Goal: Task Accomplishment & Management: Manage account settings

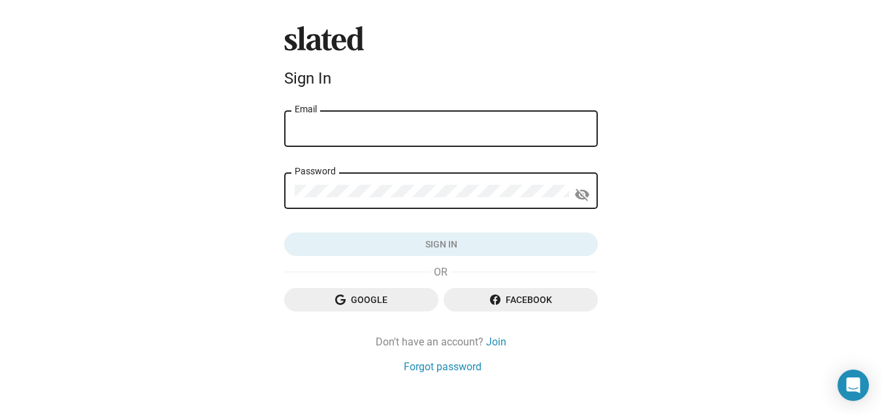
click at [308, 132] on input "Email" at bounding box center [441, 129] width 293 height 12
type input "r.rajesh.000@gmail.com"
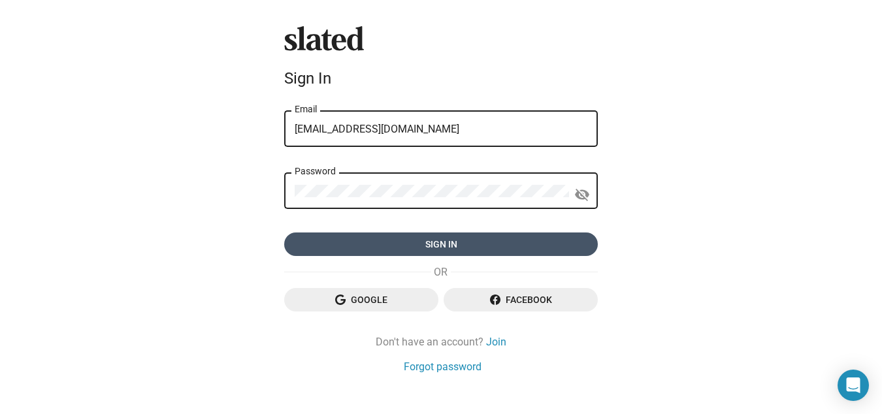
click at [448, 249] on span "Sign in" at bounding box center [441, 245] width 293 height 24
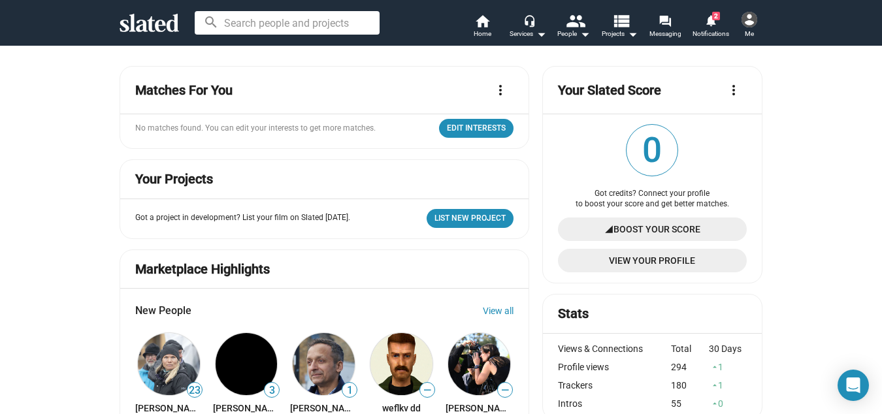
click at [712, 29] on span "Notifications" at bounding box center [711, 34] width 37 height 16
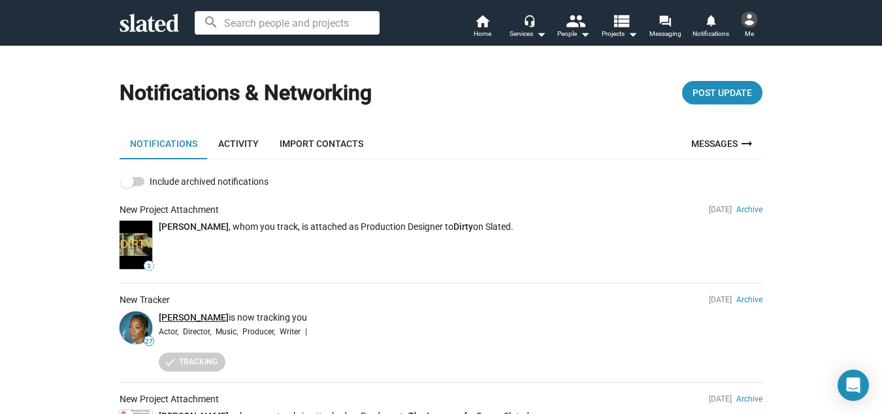
click at [192, 315] on link "[PERSON_NAME]" at bounding box center [194, 317] width 70 height 10
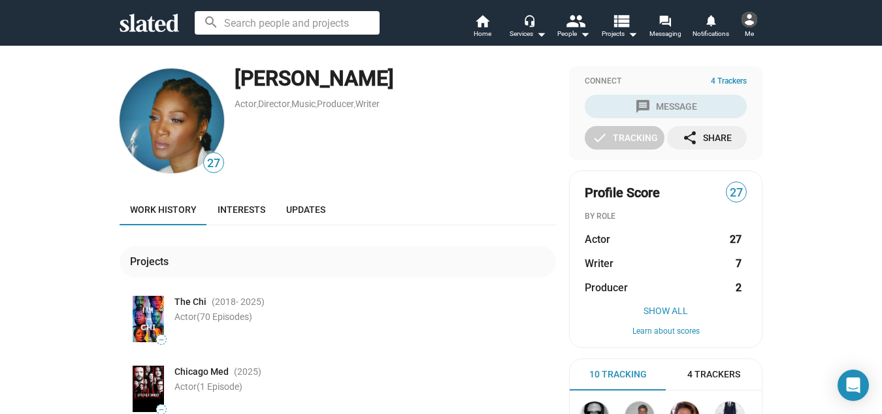
click at [752, 34] on span "Me" at bounding box center [749, 34] width 9 height 16
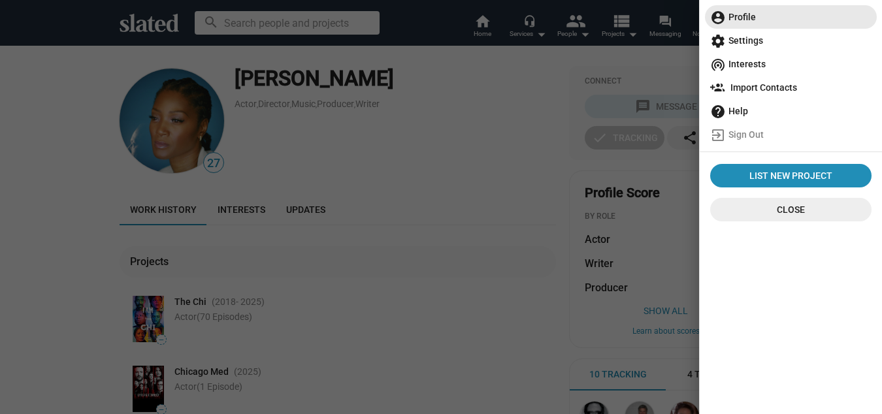
click at [749, 14] on span "account_circle Profile" at bounding box center [790, 17] width 161 height 24
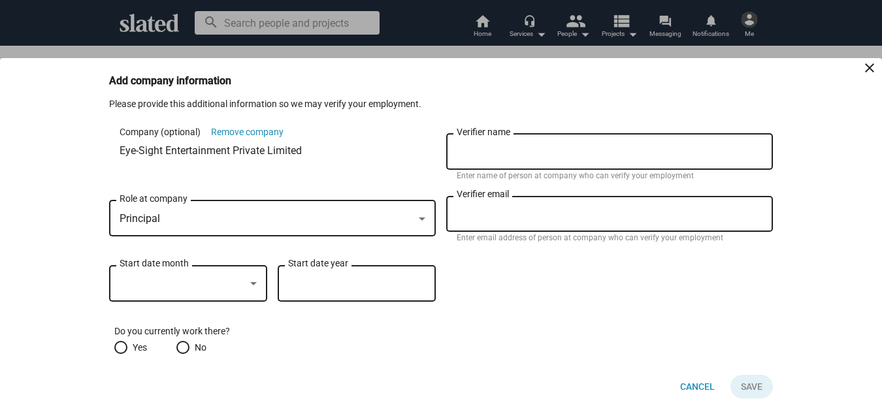
click at [872, 67] on mat-icon "close" at bounding box center [870, 68] width 16 height 16
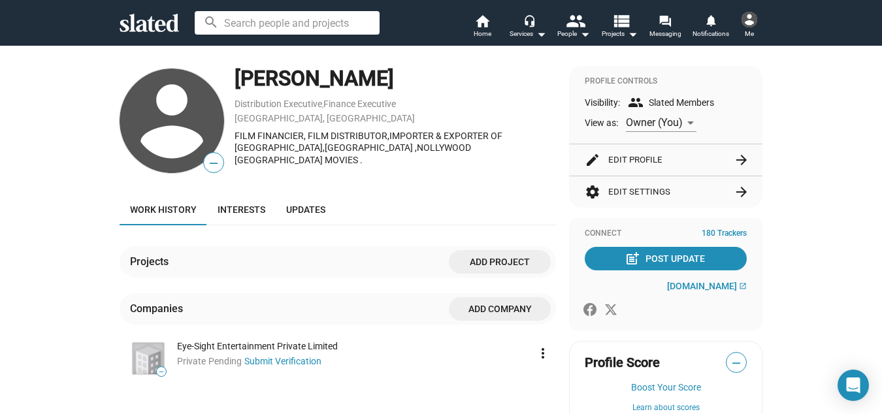
click at [640, 155] on button "edit Edit Profile arrow_forward" at bounding box center [666, 159] width 162 height 31
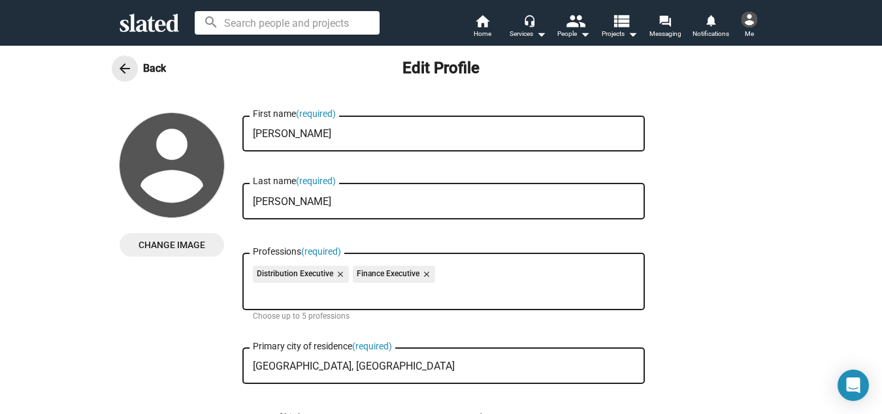
click at [117, 66] on mat-icon "arrow_back" at bounding box center [125, 69] width 16 height 16
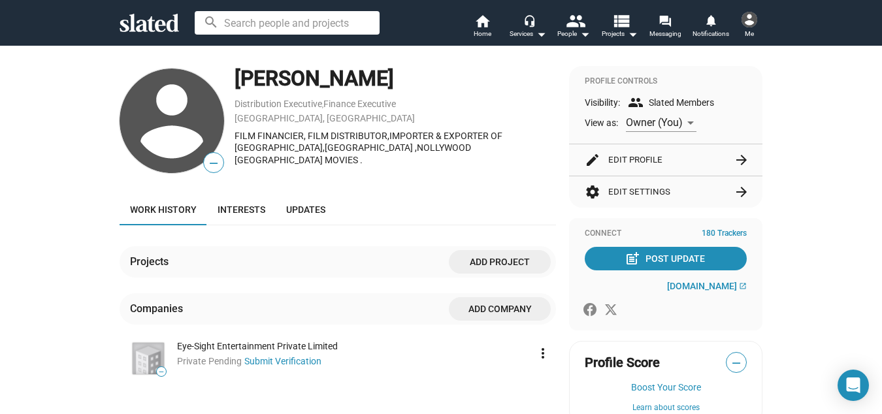
click at [754, 31] on span "Me" at bounding box center [749, 34] width 9 height 16
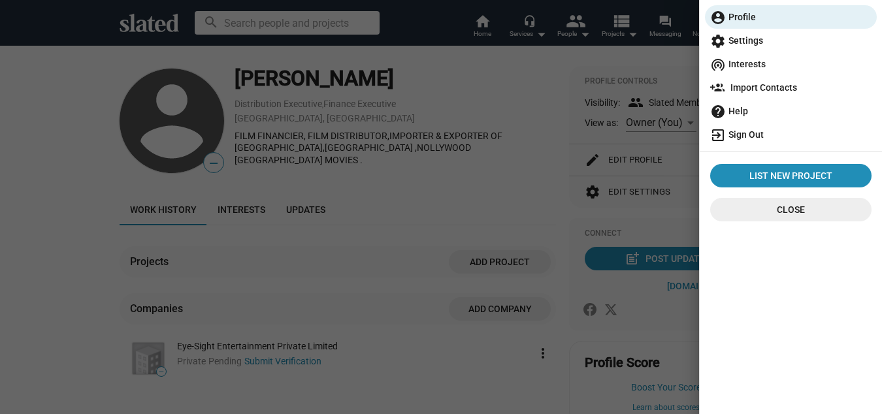
click at [751, 131] on span "exit_to_app Sign Out" at bounding box center [790, 135] width 161 height 24
